Goal: Book appointment/travel/reservation

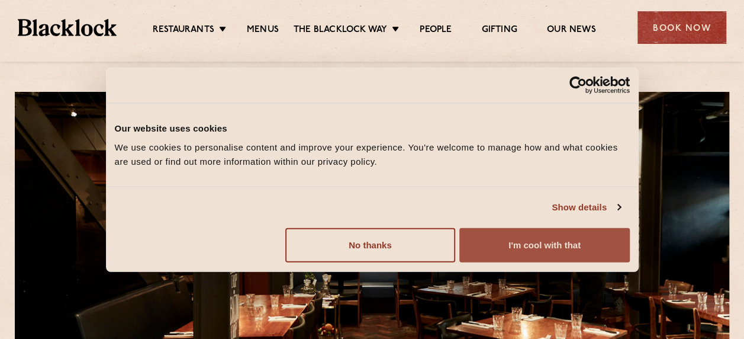
click at [537, 246] on button "I'm cool with that" at bounding box center [545, 244] width 170 height 34
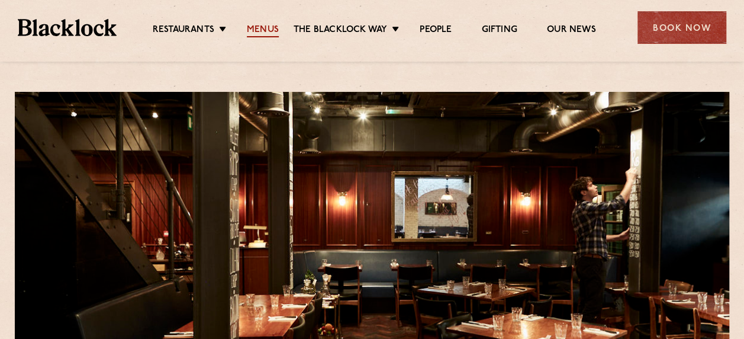
click at [264, 30] on link "Menus" at bounding box center [263, 30] width 32 height 13
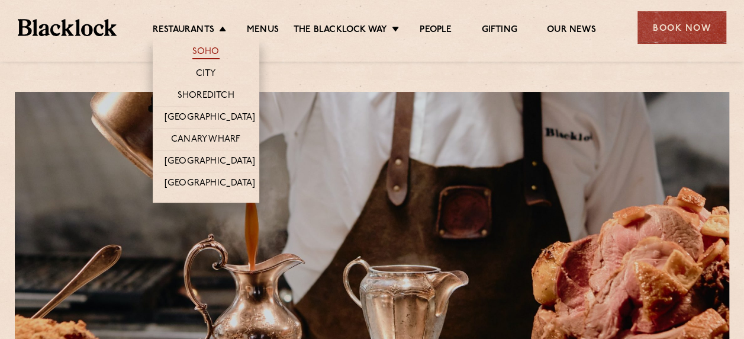
click at [205, 50] on link "Soho" at bounding box center [205, 52] width 27 height 13
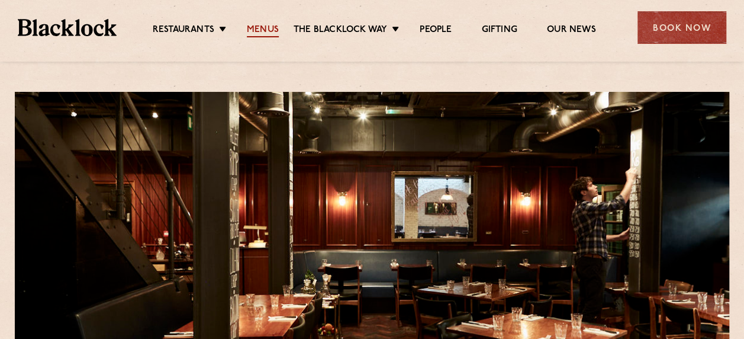
click at [263, 27] on link "Menus" at bounding box center [263, 30] width 32 height 13
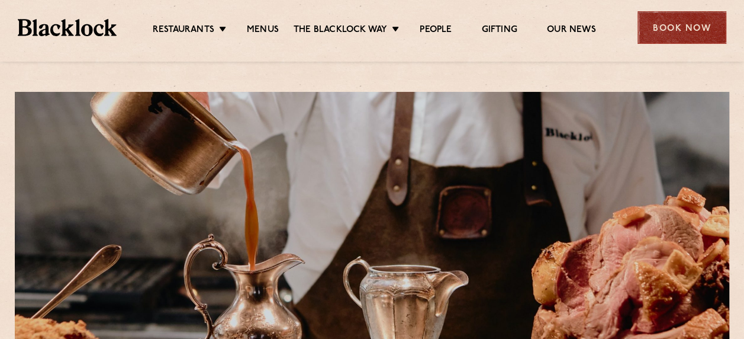
click at [689, 27] on div "Book Now" at bounding box center [682, 27] width 89 height 33
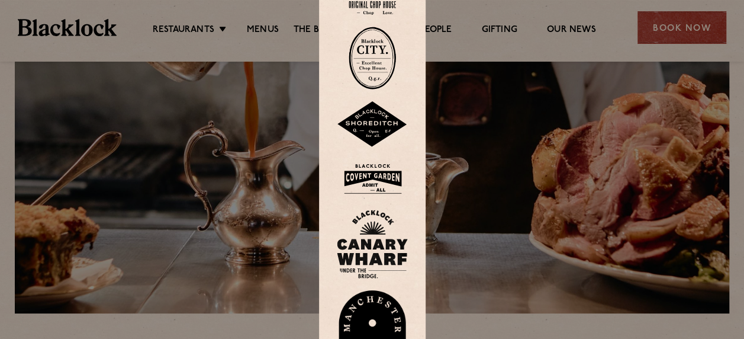
scroll to position [133, 0]
